Goal: Transaction & Acquisition: Purchase product/service

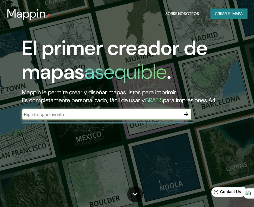
click at [122, 118] on input "text" at bounding box center [101, 114] width 158 height 7
type input "toluca"
click at [186, 117] on icon "button" at bounding box center [186, 114] width 5 height 5
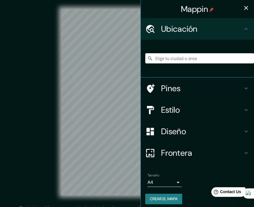
click at [172, 60] on input "Elige tu ciudad o área" at bounding box center [199, 58] width 109 height 10
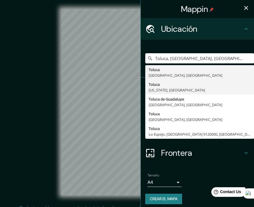
type input "Toluca, Estado de México, México"
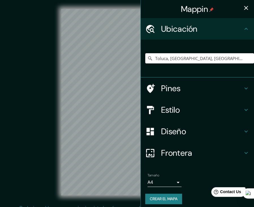
click at [243, 10] on icon "button" at bounding box center [246, 8] width 7 height 7
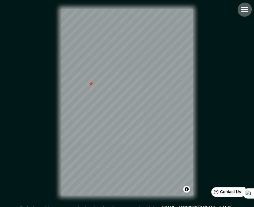
click at [242, 12] on icon "button" at bounding box center [244, 9] width 7 height 5
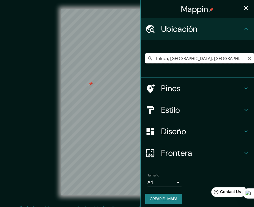
click at [183, 59] on input "Toluca, Estado de México, México" at bounding box center [199, 58] width 109 height 10
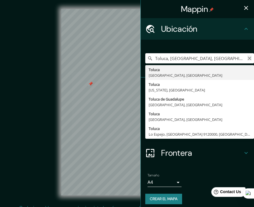
click at [247, 57] on icon "Claro" at bounding box center [249, 58] width 5 height 5
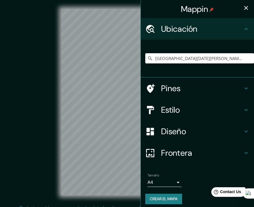
type input "Calle San. Miguel, 50040 Toluca, Estado de México, México"
click at [243, 8] on icon "button" at bounding box center [246, 8] width 7 height 7
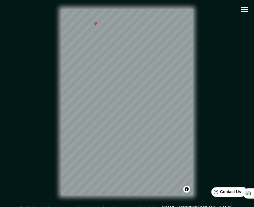
click at [243, 11] on icon "button" at bounding box center [244, 10] width 10 height 10
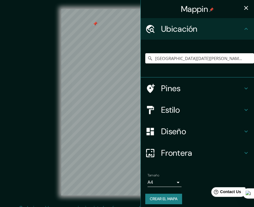
click at [175, 113] on h4 "Estilo" at bounding box center [202, 110] width 82 height 10
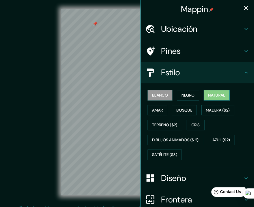
click at [209, 95] on font "Natural" at bounding box center [216, 95] width 17 height 7
click at [243, 10] on icon "button" at bounding box center [246, 8] width 7 height 7
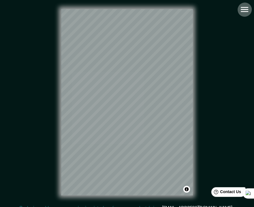
click at [248, 12] on icon "button" at bounding box center [244, 10] width 10 height 10
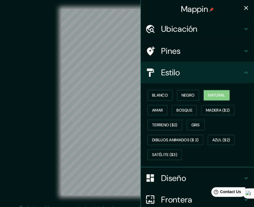
scroll to position [55, 0]
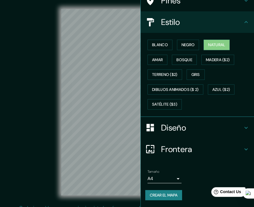
click at [162, 199] on button "Crear el mapa" at bounding box center [163, 195] width 37 height 10
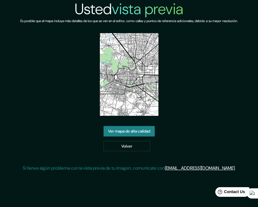
click at [238, 54] on div "Usted vista previa Es posible que el mapa incluya más detalles de los que se ve…" at bounding box center [128, 88] width 217 height 176
click at [125, 128] on link "Ver mapa de alta calidad" at bounding box center [129, 131] width 51 height 10
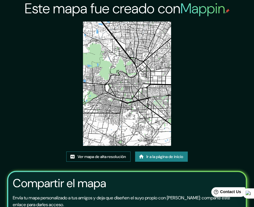
click at [108, 157] on font "Ver mapa de alta resolución" at bounding box center [102, 156] width 48 height 7
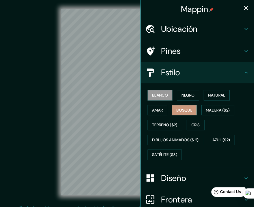
click at [183, 114] on font "Bosque" at bounding box center [184, 110] width 16 height 7
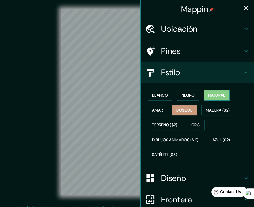
click at [220, 98] on font "Natural" at bounding box center [216, 95] width 17 height 7
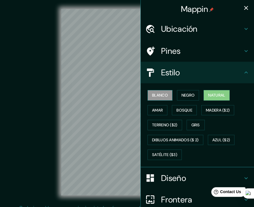
click at [162, 98] on font "Blanco" at bounding box center [160, 95] width 16 height 7
click at [183, 99] on font "Negro" at bounding box center [187, 95] width 13 height 7
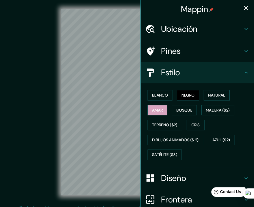
click at [156, 110] on font "Amar" at bounding box center [157, 110] width 11 height 7
click at [177, 114] on font "Bosque" at bounding box center [184, 110] width 16 height 7
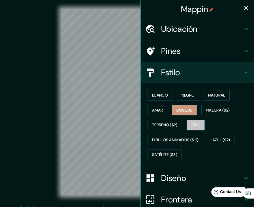
click at [194, 128] on font "Gris" at bounding box center [195, 124] width 8 height 7
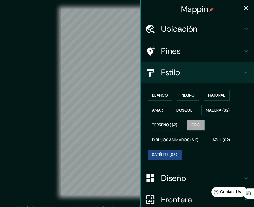
click at [161, 157] on font "Satélite ($3)" at bounding box center [164, 154] width 25 height 7
click at [222, 142] on font "Azul ($2)" at bounding box center [221, 139] width 18 height 7
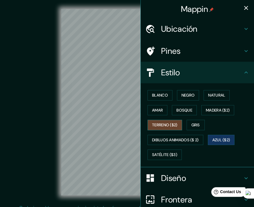
click at [158, 126] on font "Terreno ($2)" at bounding box center [164, 124] width 25 height 7
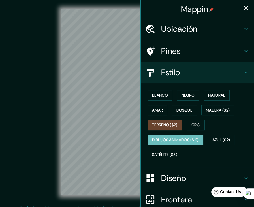
click at [171, 141] on font "Dibujos animados ($ 2)" at bounding box center [175, 139] width 47 height 7
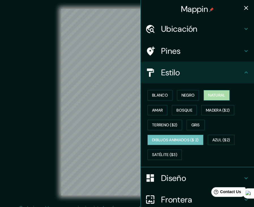
click at [213, 95] on font "Natural" at bounding box center [216, 95] width 17 height 7
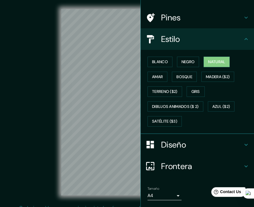
scroll to position [34, 0]
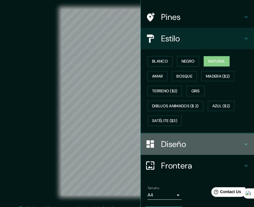
click at [185, 147] on h4 "Diseño" at bounding box center [202, 144] width 82 height 10
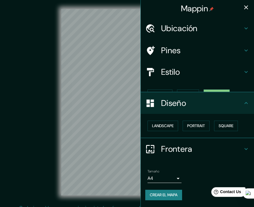
scroll to position [0, 0]
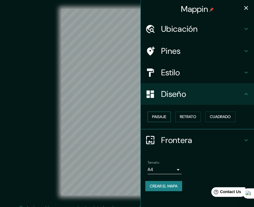
click at [164, 119] on font "Paisaje" at bounding box center [159, 116] width 14 height 7
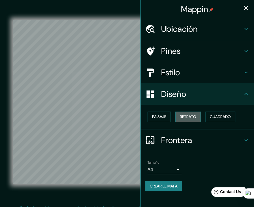
click at [186, 120] on font "Retrato" at bounding box center [188, 116] width 16 height 7
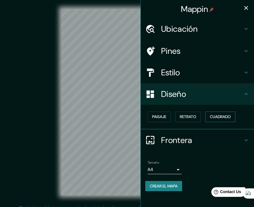
click at [221, 120] on font "Cuadrado" at bounding box center [220, 116] width 21 height 7
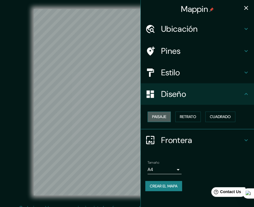
click at [164, 120] on font "Paisaje" at bounding box center [159, 116] width 14 height 7
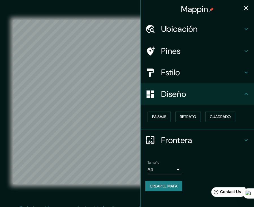
click at [193, 51] on h4 "Pines" at bounding box center [202, 51] width 82 height 10
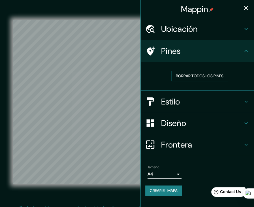
click at [206, 28] on h4 "Ubicación" at bounding box center [202, 29] width 82 height 10
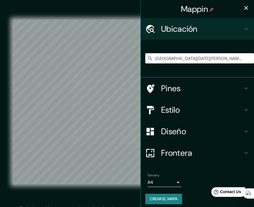
click at [180, 129] on h4 "Diseño" at bounding box center [202, 131] width 82 height 10
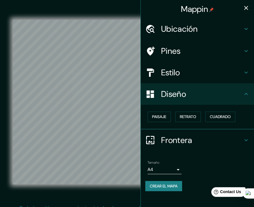
click at [207, 72] on h4 "Estilo" at bounding box center [202, 72] width 82 height 10
